Goal: Information Seeking & Learning: Find specific page/section

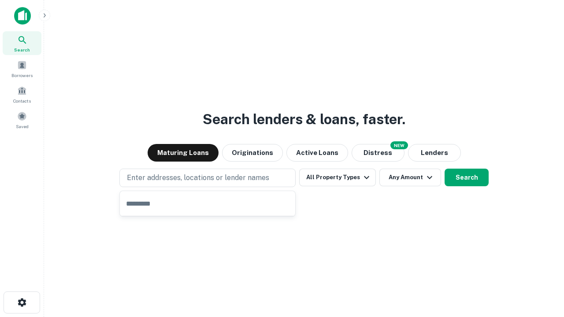
type input "**********"
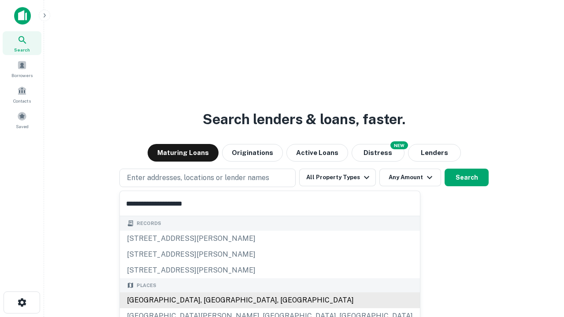
click at [211, 301] on div "[GEOGRAPHIC_DATA], [GEOGRAPHIC_DATA], [GEOGRAPHIC_DATA]" at bounding box center [270, 301] width 300 height 16
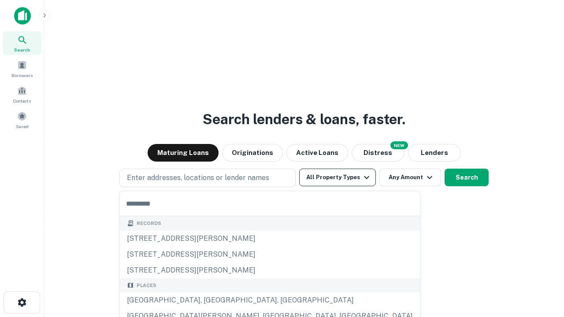
click at [338, 178] on button "All Property Types" at bounding box center [337, 178] width 77 height 18
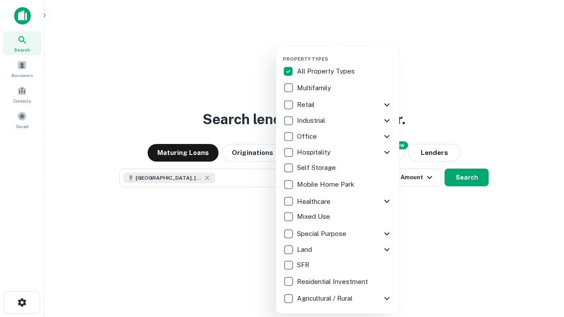
click at [345, 53] on button "button" at bounding box center [344, 53] width 123 height 0
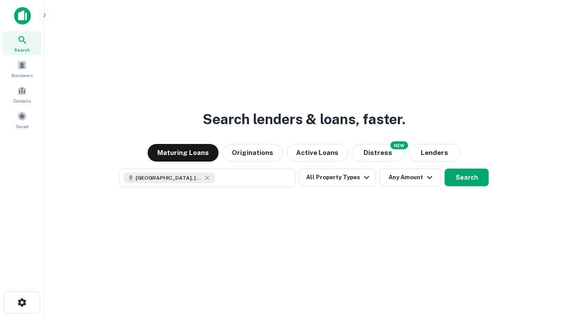
scroll to position [14, 0]
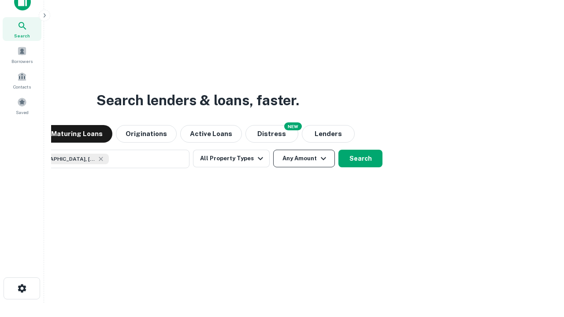
click at [273, 150] on button "Any Amount" at bounding box center [304, 159] width 62 height 18
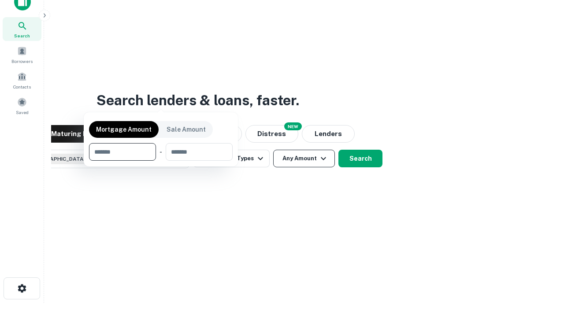
scroll to position [63, 249]
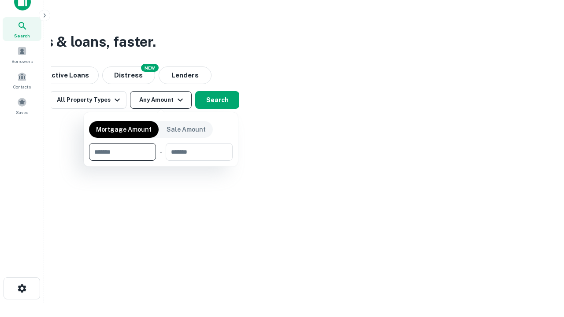
type input "*******"
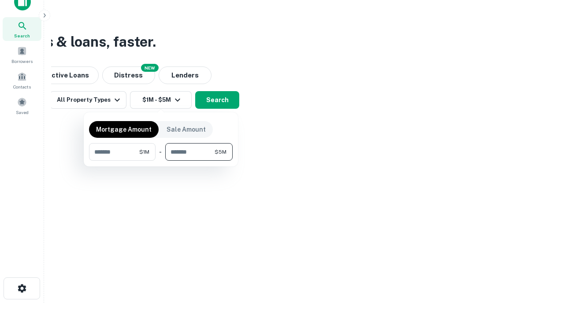
type input "*******"
click at [161, 161] on button "button" at bounding box center [161, 161] width 144 height 0
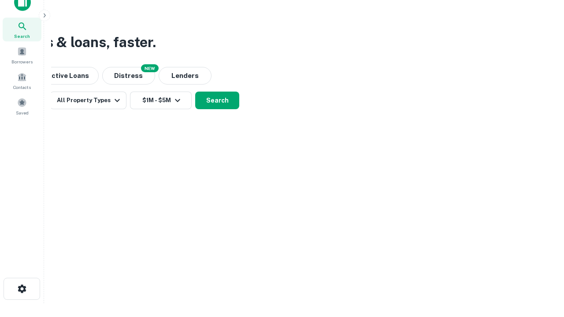
scroll to position [5, 163]
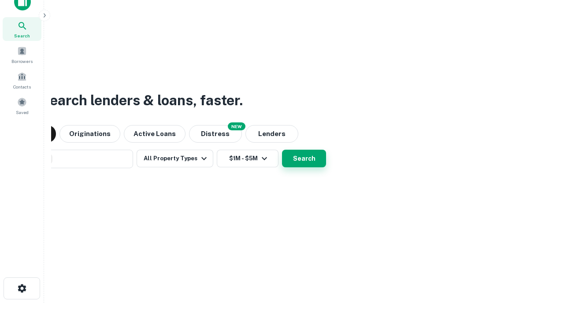
click at [304, 159] on button "Search" at bounding box center [304, 159] width 44 height 18
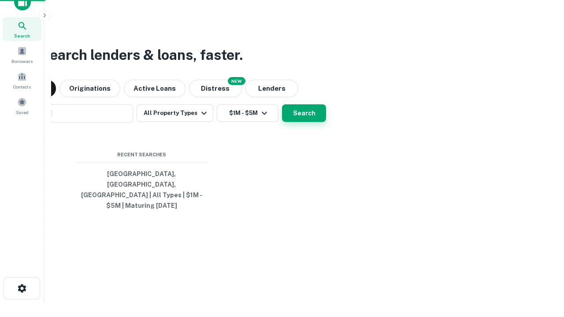
scroll to position [0, 163]
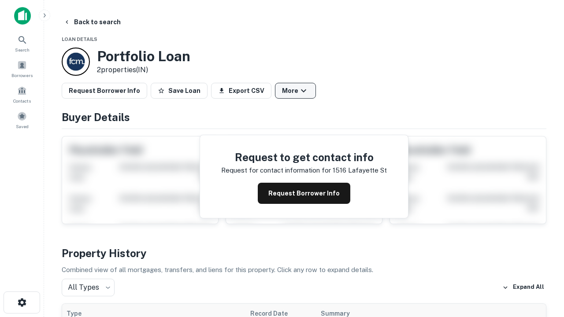
click at [295, 91] on button "More" at bounding box center [295, 91] width 41 height 16
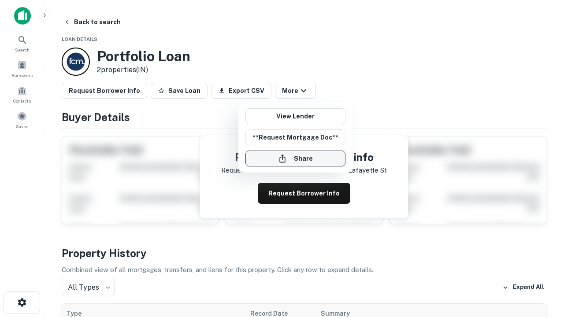
click at [295, 159] on button "Share" at bounding box center [295, 159] width 100 height 16
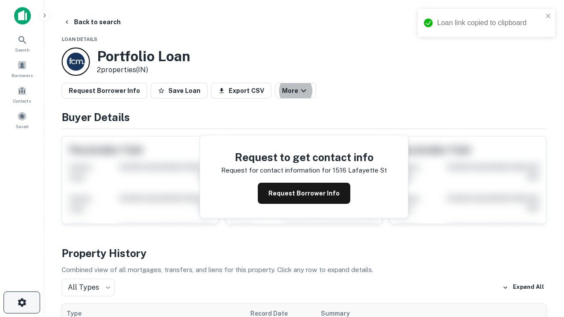
click at [22, 303] on icon "button" at bounding box center [22, 303] width 11 height 11
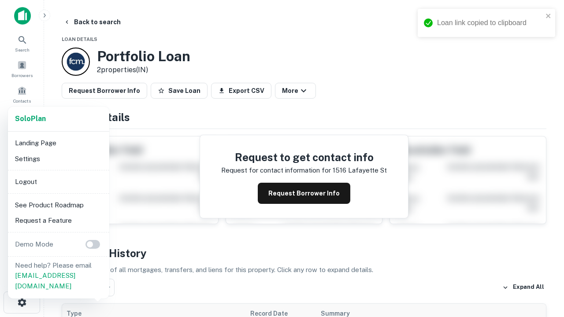
click at [58, 182] on li "Logout" at bounding box center [58, 182] width 94 height 16
